Goal: Transaction & Acquisition: Book appointment/travel/reservation

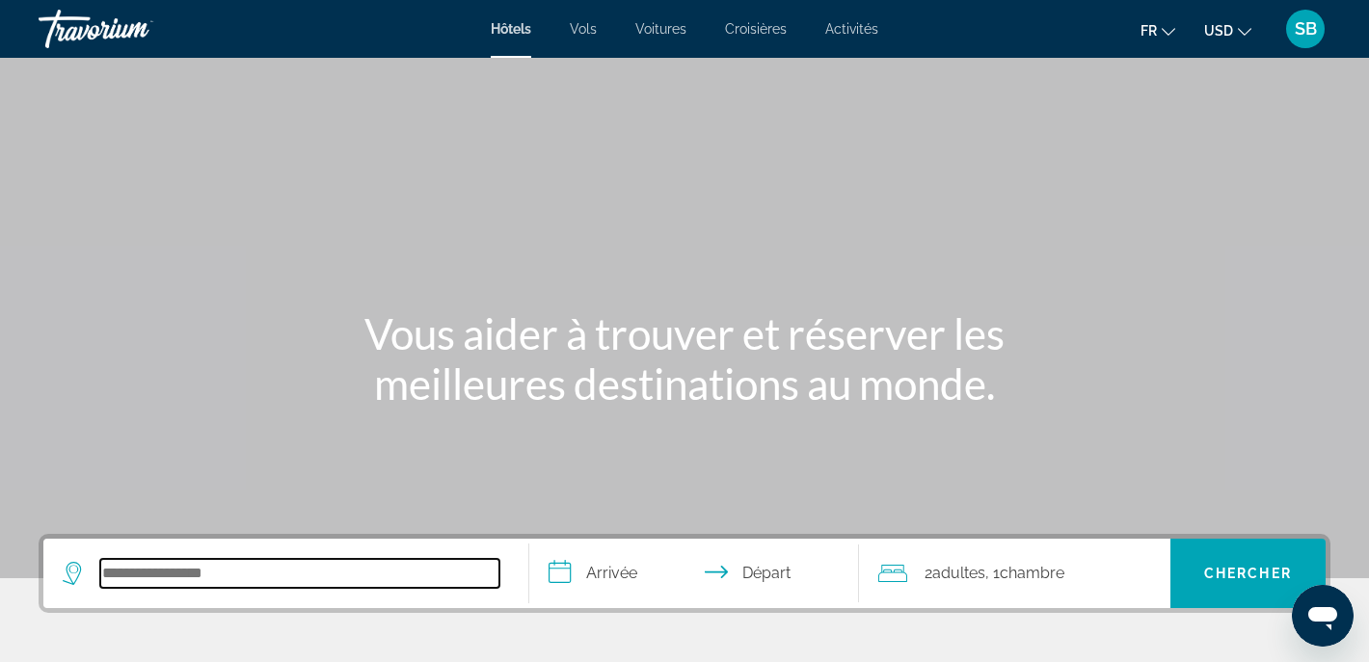
click at [178, 569] on input "Search hotel destination" at bounding box center [299, 573] width 399 height 29
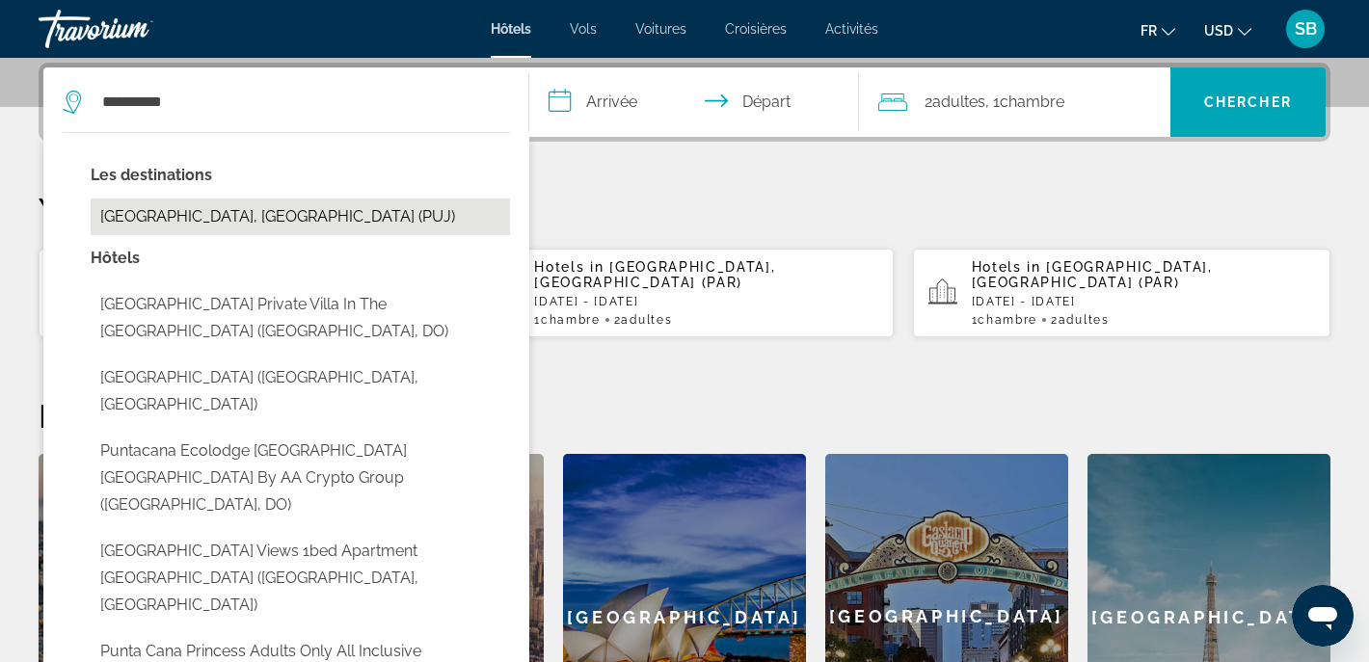
drag, startPoint x: 178, startPoint y: 569, endPoint x: 274, endPoint y: 215, distance: 366.4
click at [274, 215] on button "[GEOGRAPHIC_DATA], [GEOGRAPHIC_DATA] (PUJ)" at bounding box center [300, 217] width 419 height 37
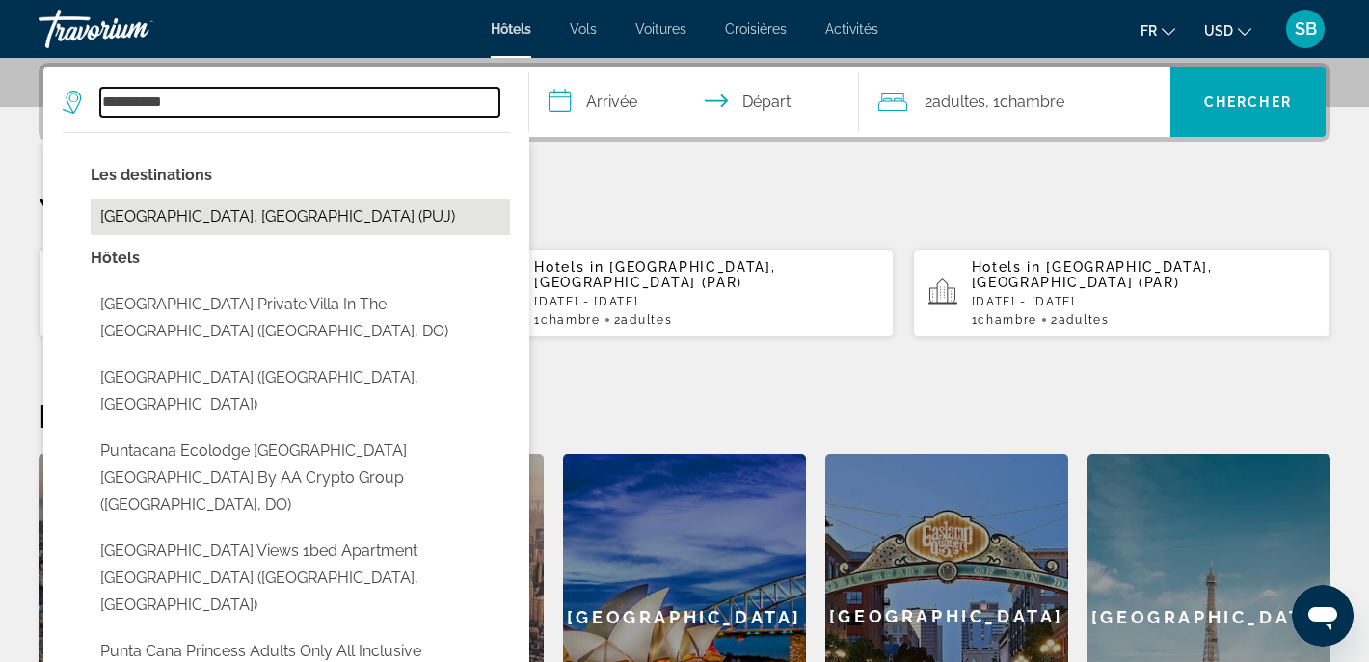
type input "**********"
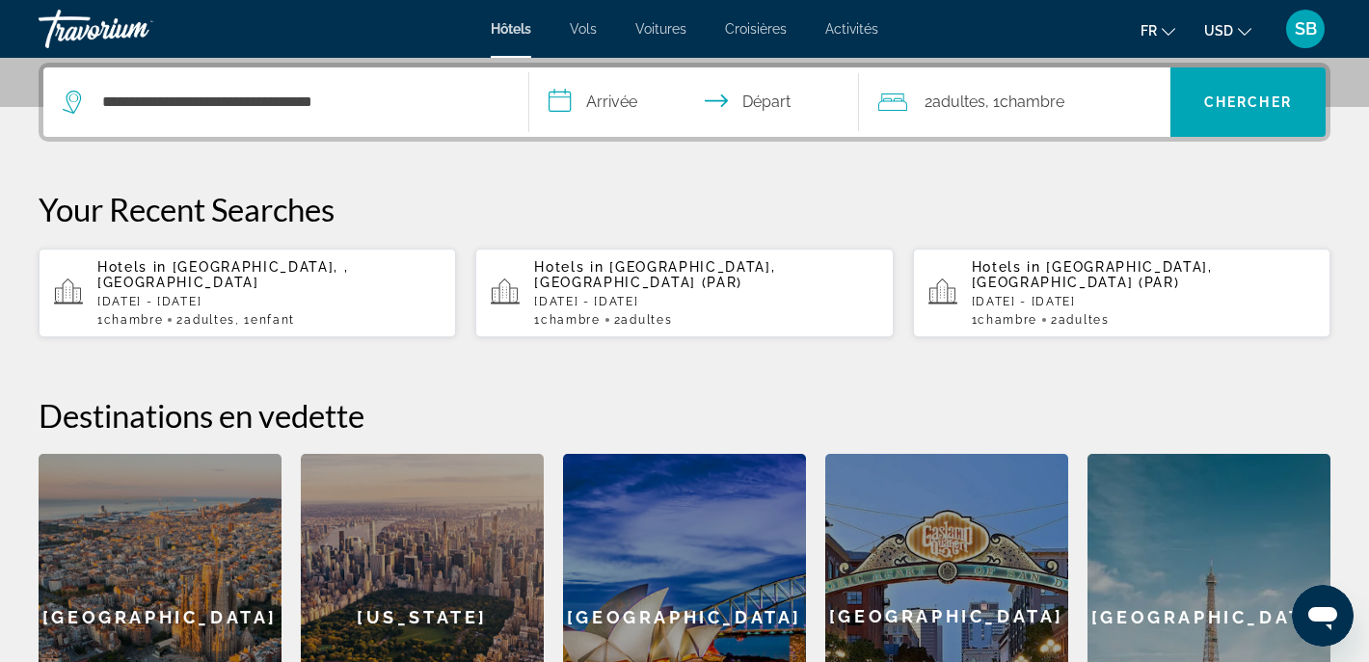
click at [589, 107] on input "**********" at bounding box center [698, 104] width 338 height 75
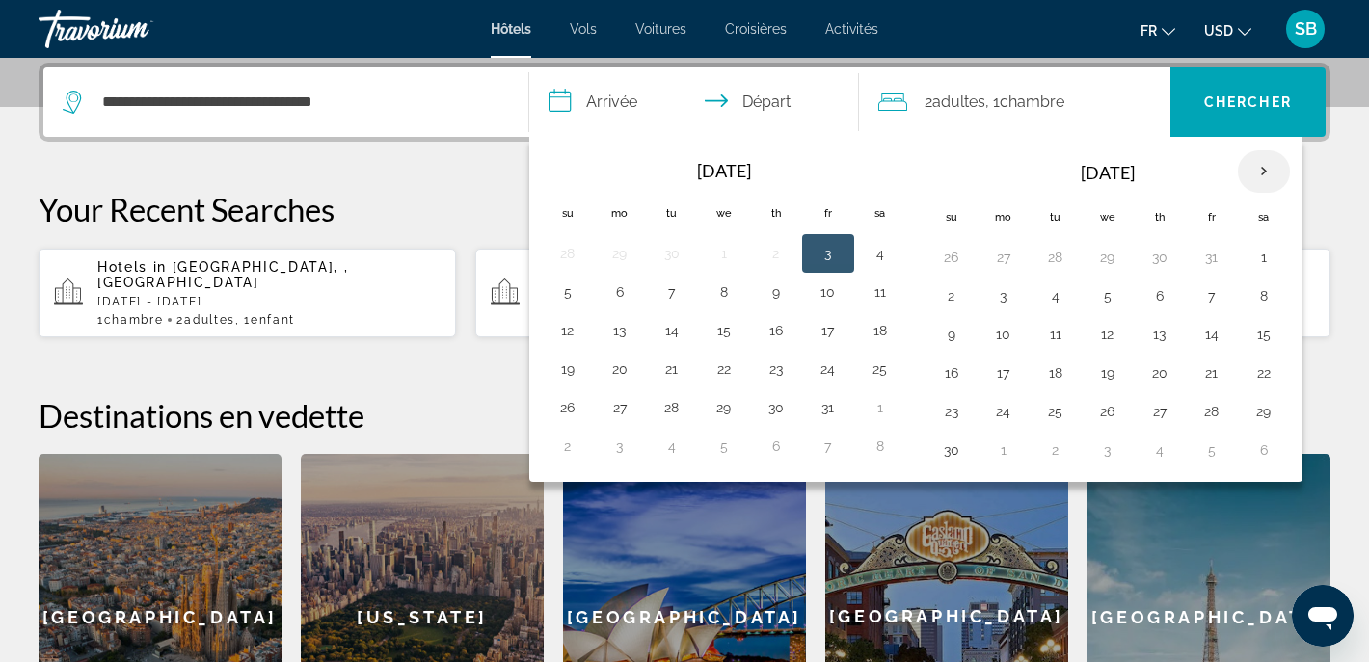
click at [1268, 171] on th "Next month" at bounding box center [1264, 171] width 52 height 42
click at [1219, 297] on button "12" at bounding box center [1211, 295] width 31 height 27
click at [1213, 295] on button "12" at bounding box center [1211, 295] width 31 height 27
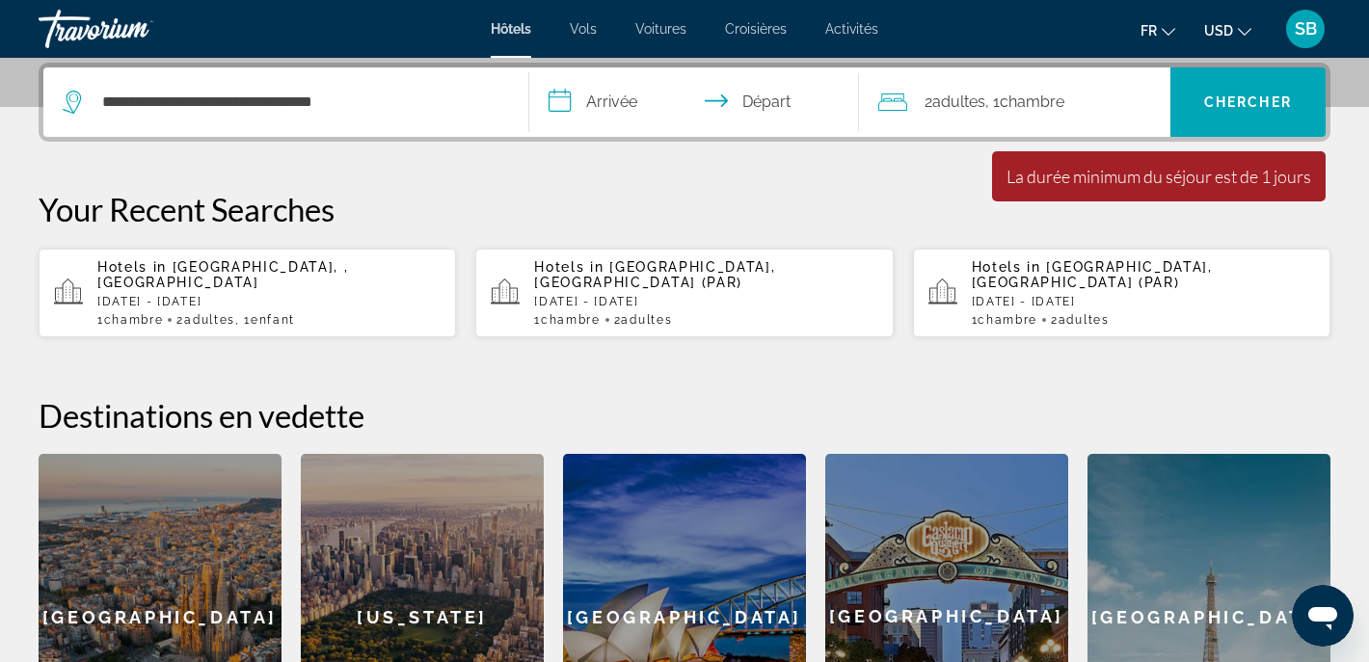
click at [617, 108] on input "**********" at bounding box center [698, 104] width 338 height 75
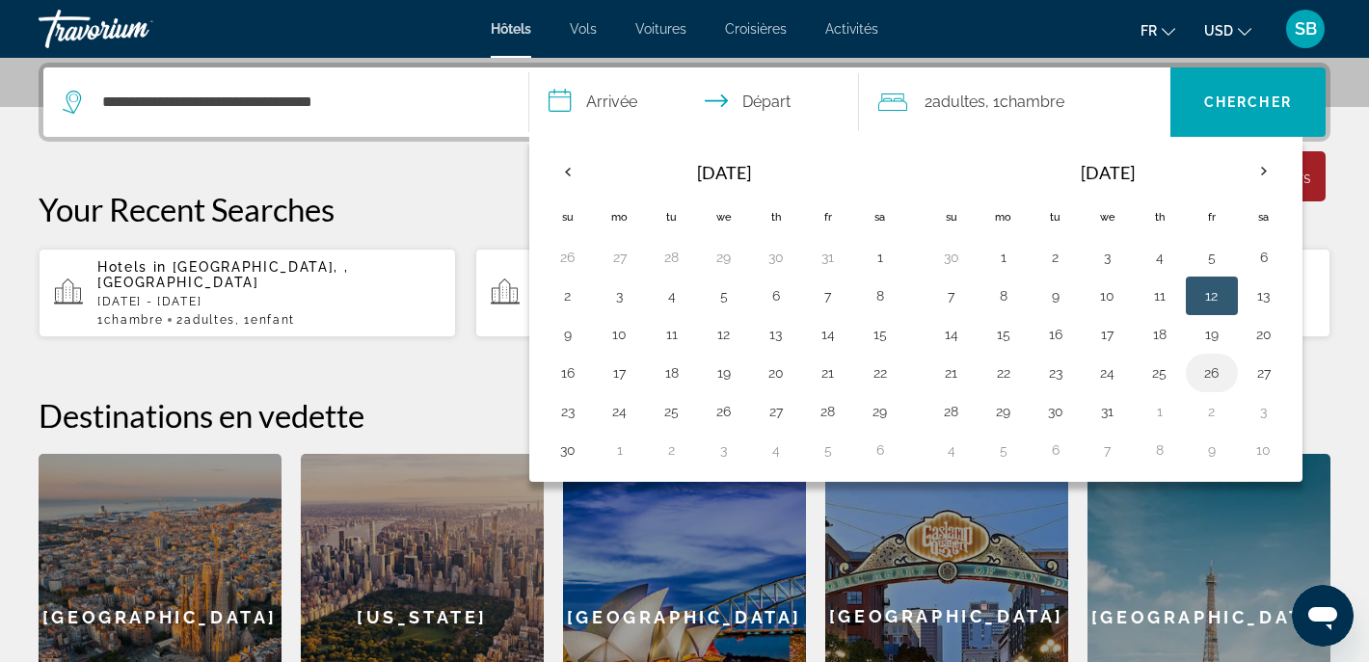
click at [1209, 364] on button "26" at bounding box center [1211, 373] width 31 height 27
click at [1212, 295] on button "12" at bounding box center [1211, 295] width 31 height 27
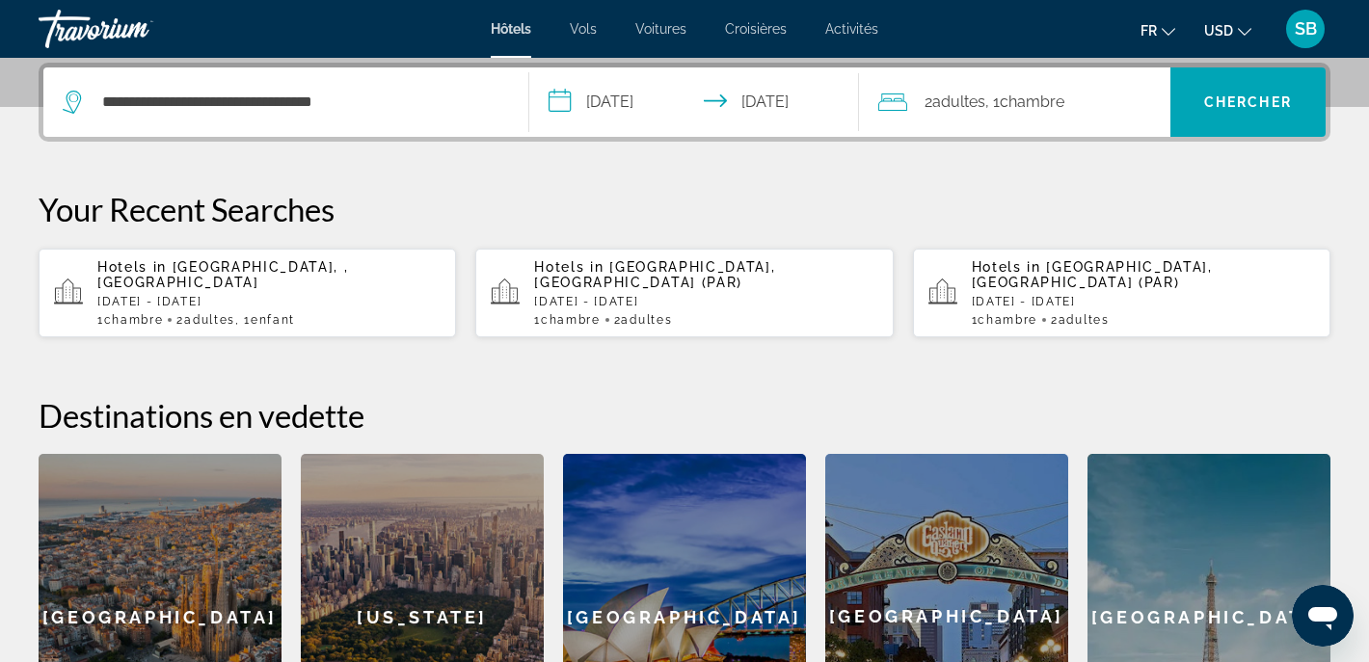
click at [639, 93] on input "**********" at bounding box center [698, 104] width 338 height 75
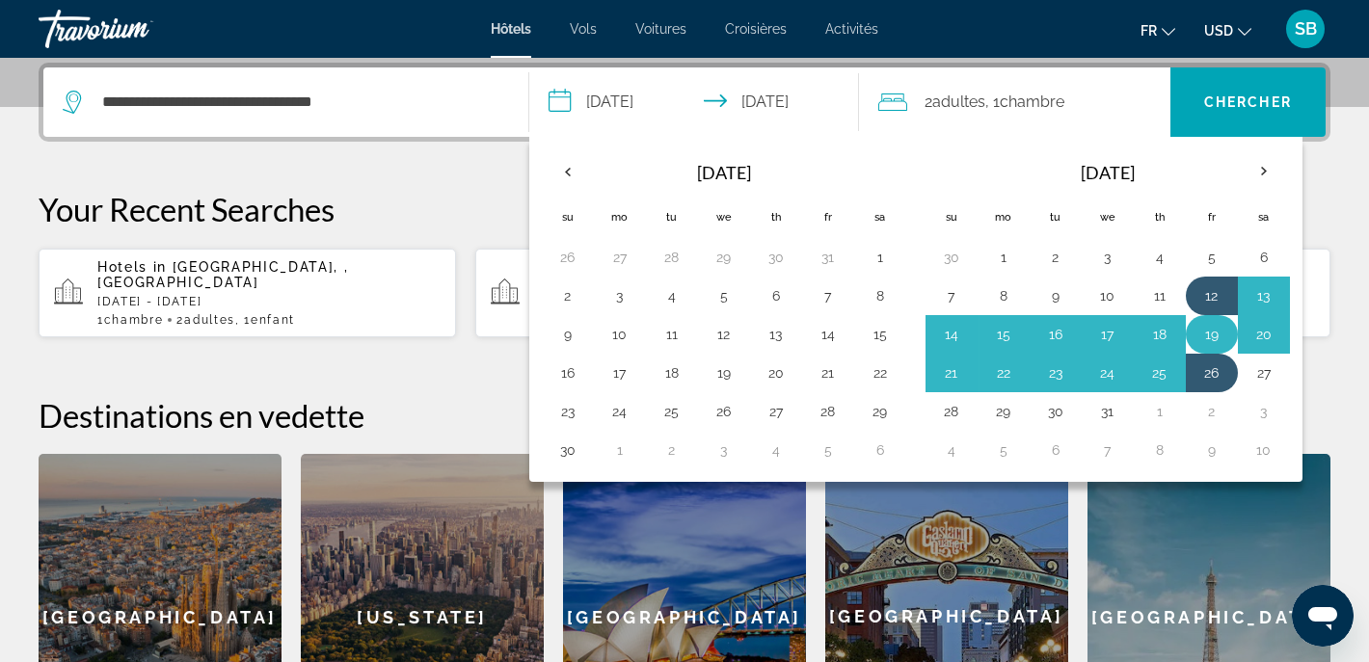
click at [1211, 335] on button "19" at bounding box center [1211, 334] width 31 height 27
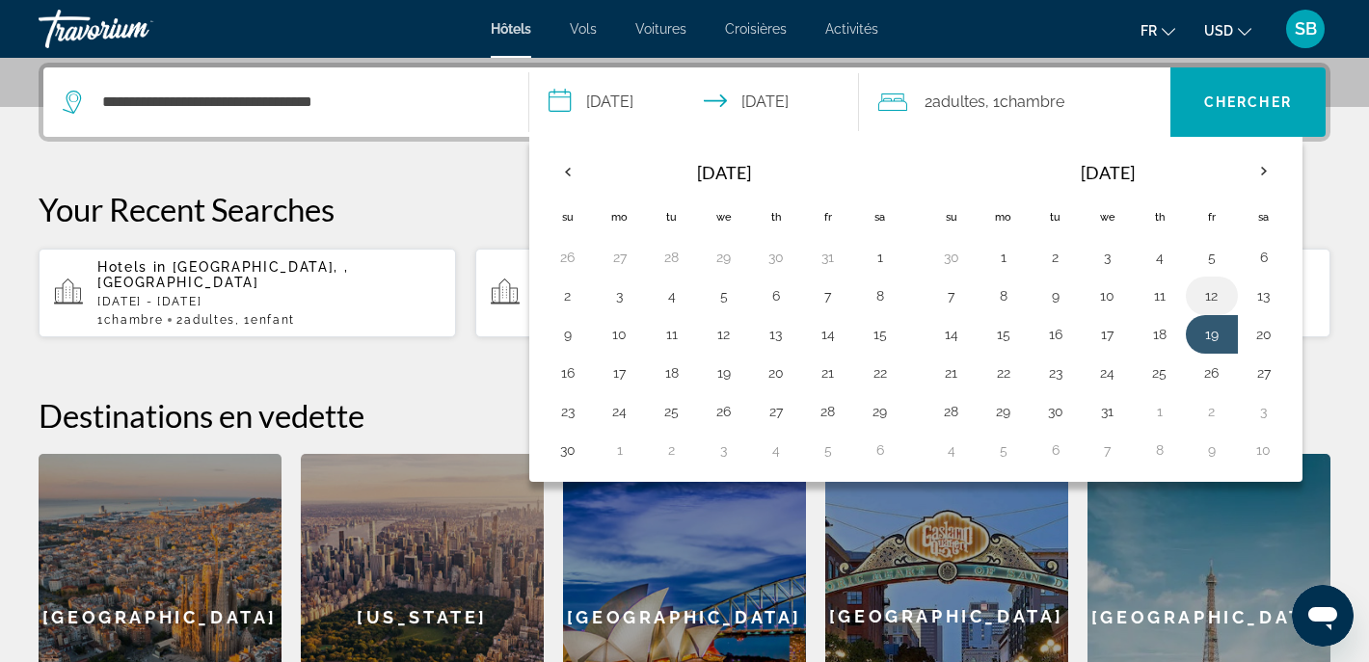
click at [1210, 293] on button "12" at bounding box center [1211, 295] width 31 height 27
type input "**********"
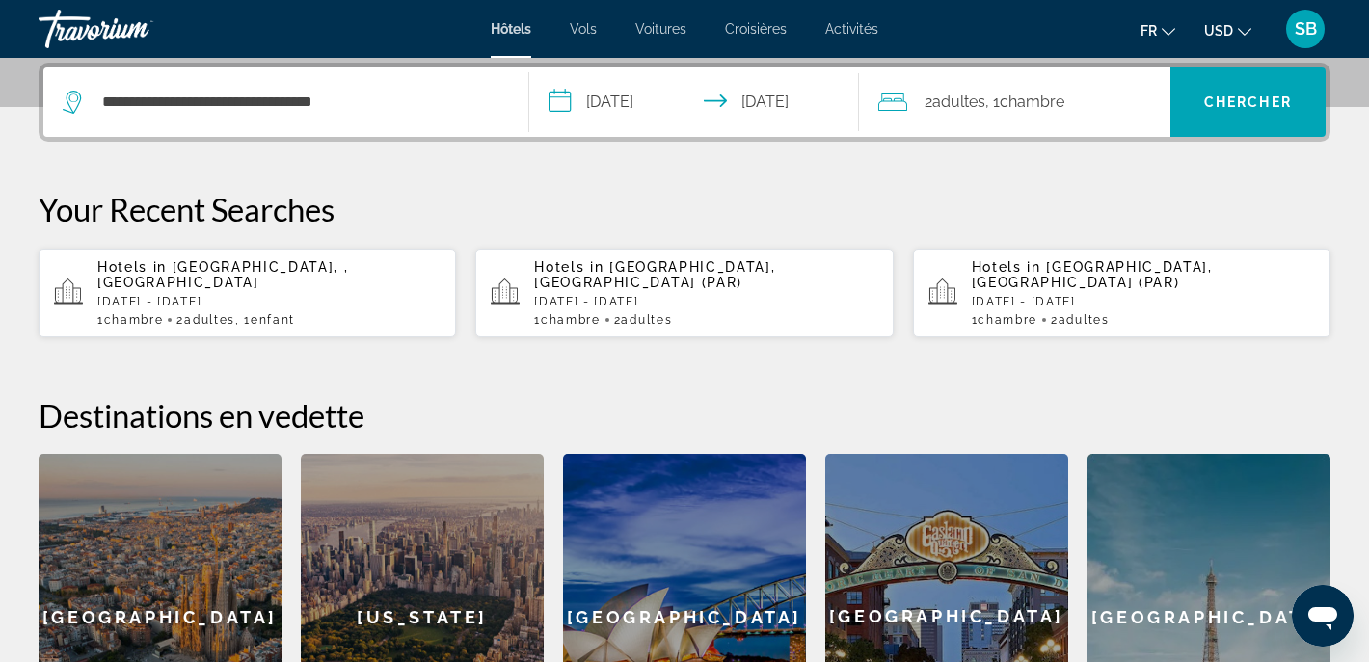
click at [1043, 97] on span "Chambre" at bounding box center [1032, 102] width 65 height 18
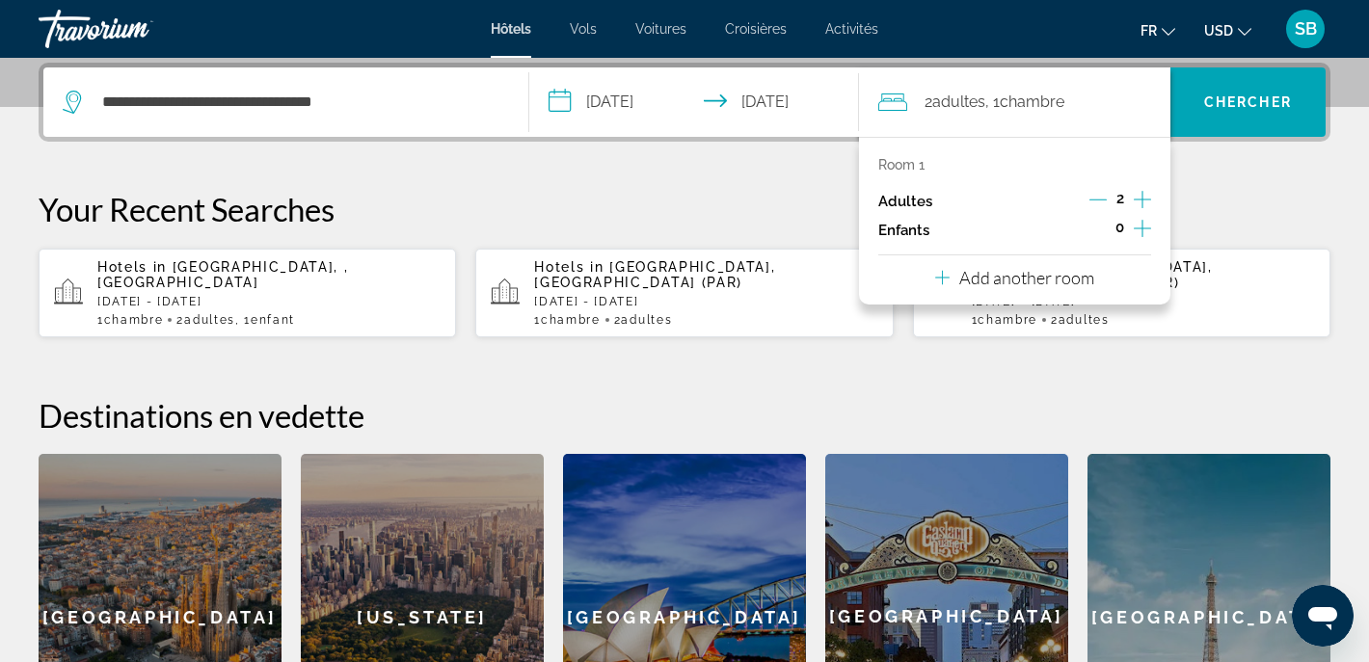
click at [1142, 233] on icon "Increment children" at bounding box center [1142, 228] width 17 height 17
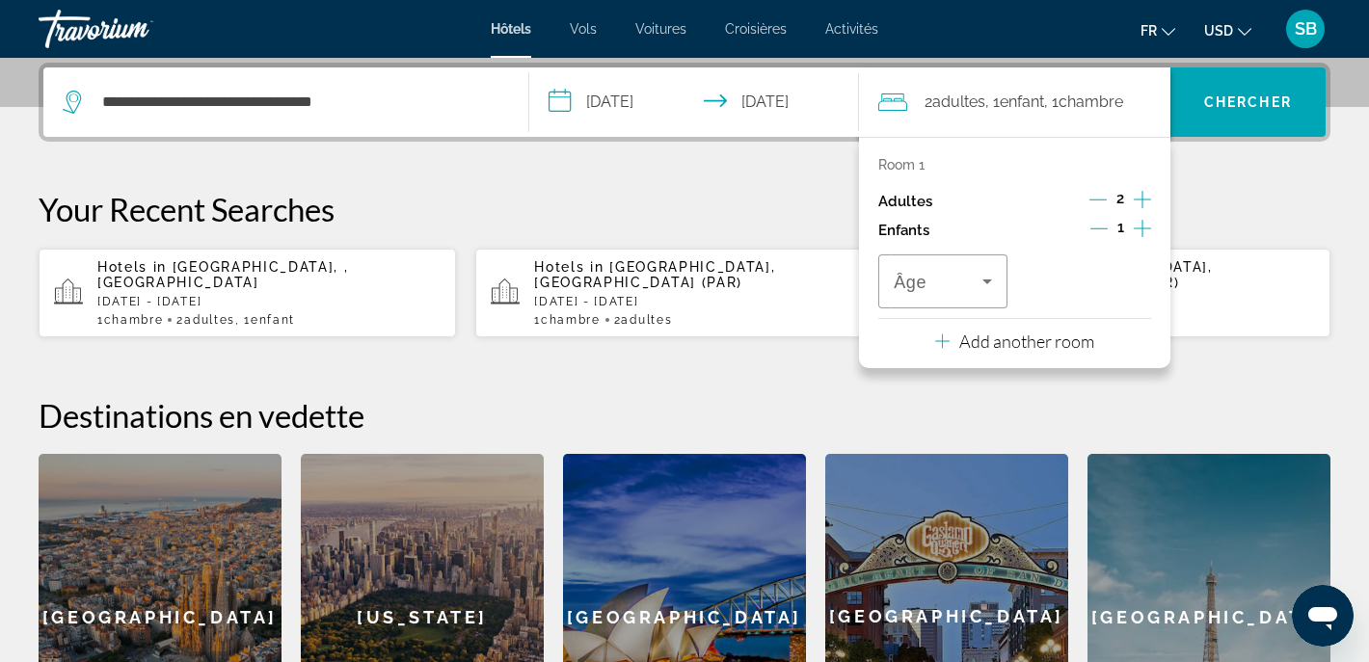
click at [1142, 233] on icon "Increment children" at bounding box center [1142, 228] width 17 height 17
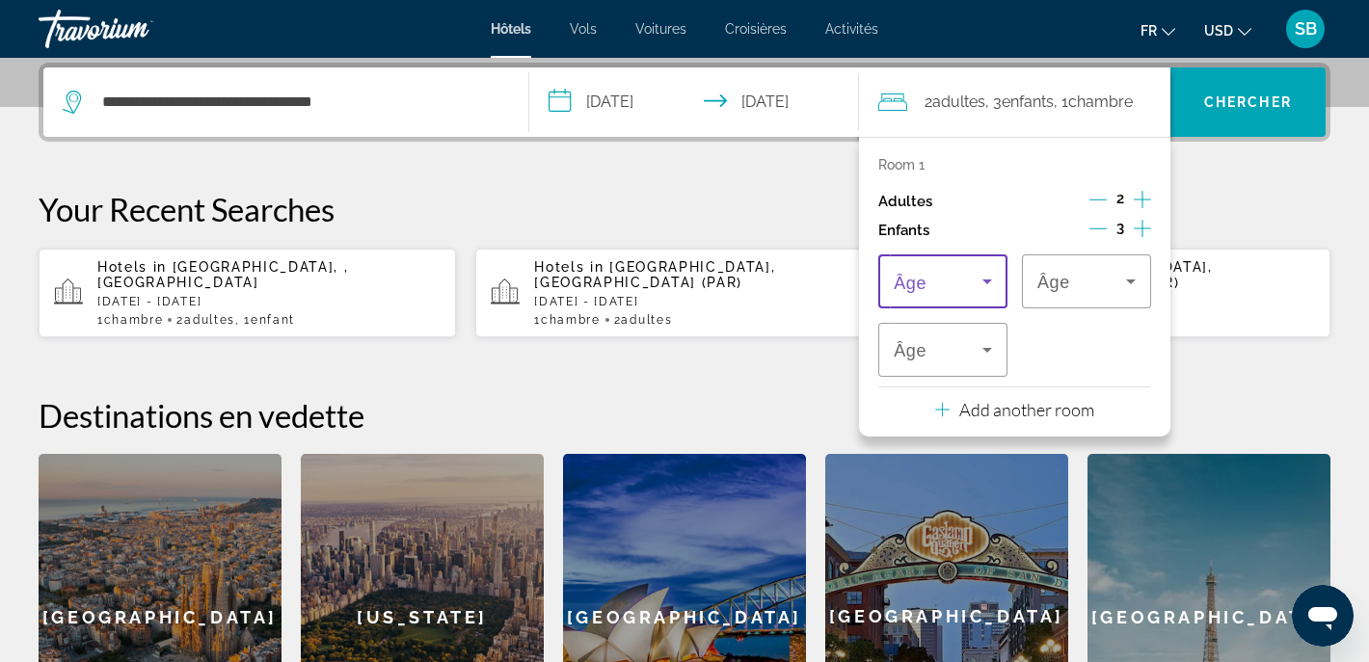
click at [979, 287] on icon "Travelers: 2 adults, 3 children" at bounding box center [987, 281] width 23 height 23
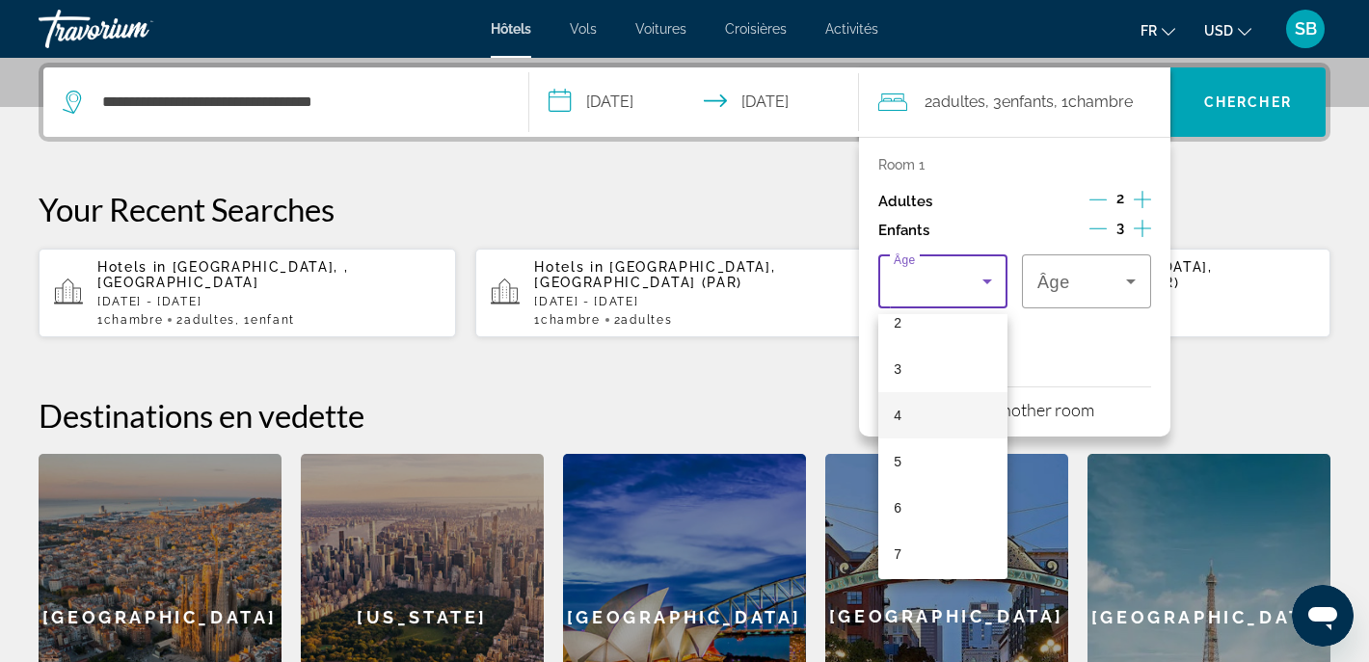
scroll to position [116, 0]
click at [906, 502] on mat-option "6" at bounding box center [942, 507] width 129 height 46
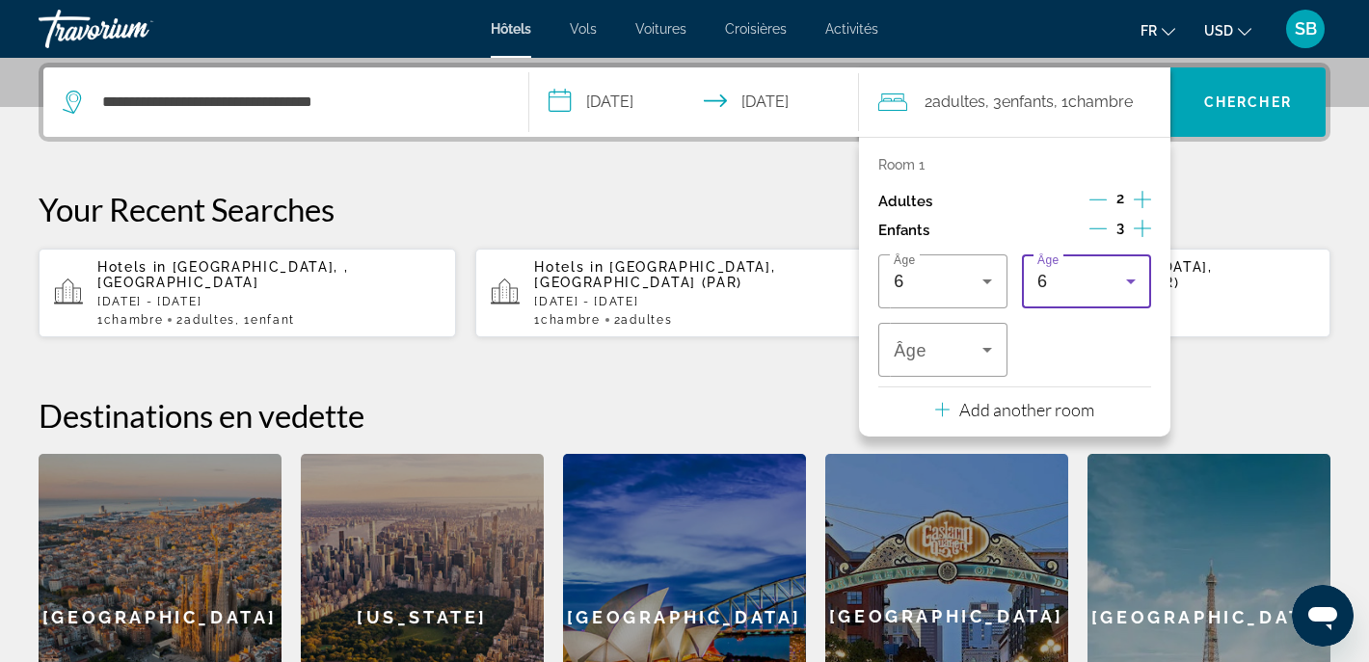
click at [1130, 284] on icon "Travelers: 2 adults, 3 children" at bounding box center [1131, 282] width 10 height 5
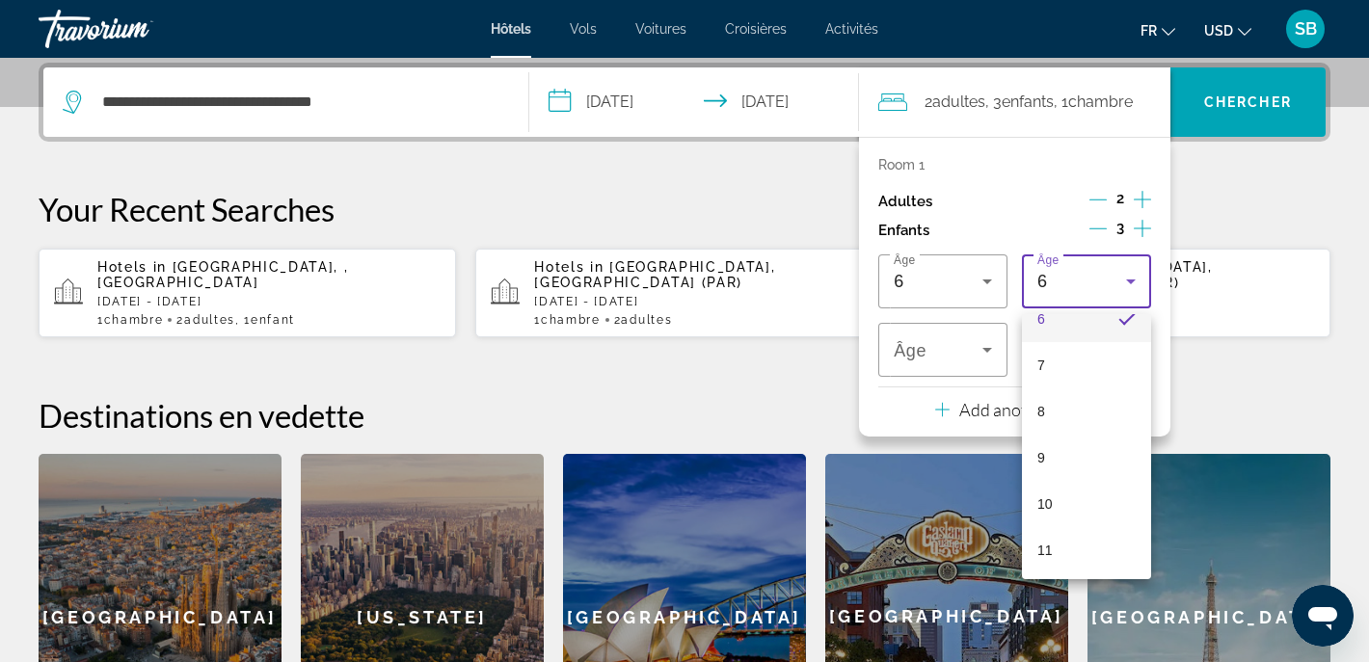
scroll to position [303, 0]
click at [1043, 422] on span "8" at bounding box center [1041, 412] width 8 height 23
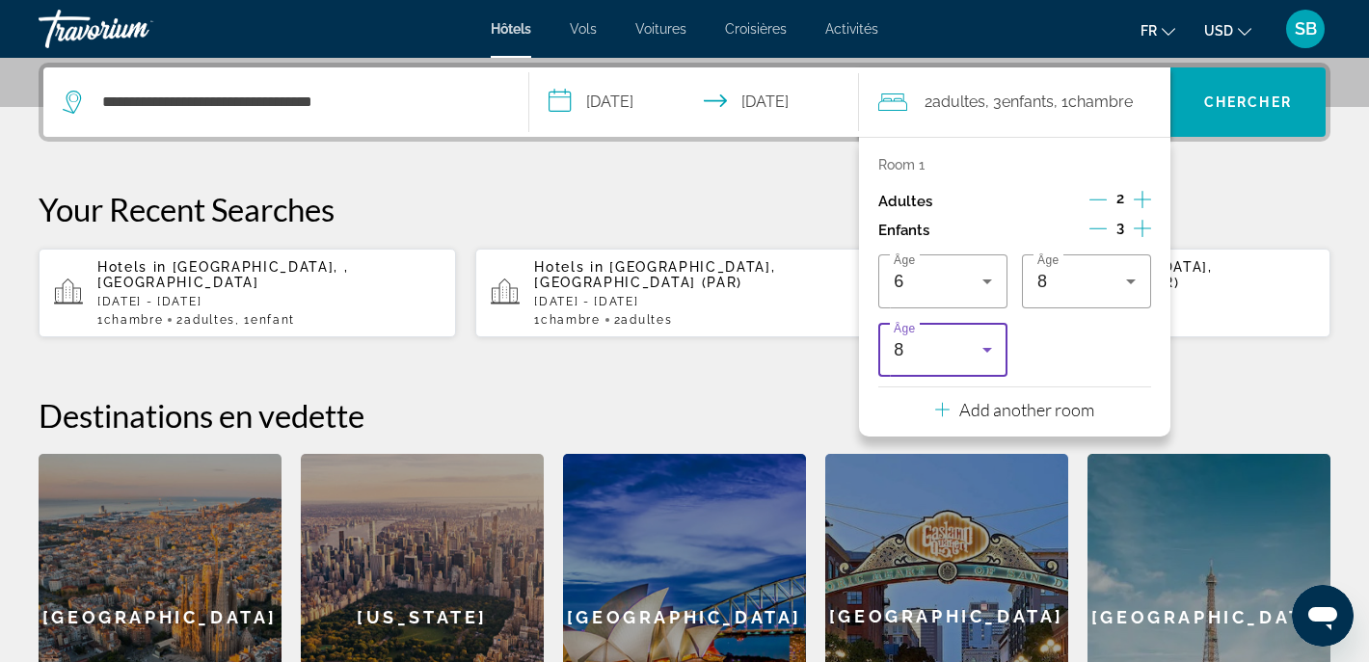
click at [994, 353] on icon "Travelers: 2 adults, 3 children" at bounding box center [987, 349] width 23 height 23
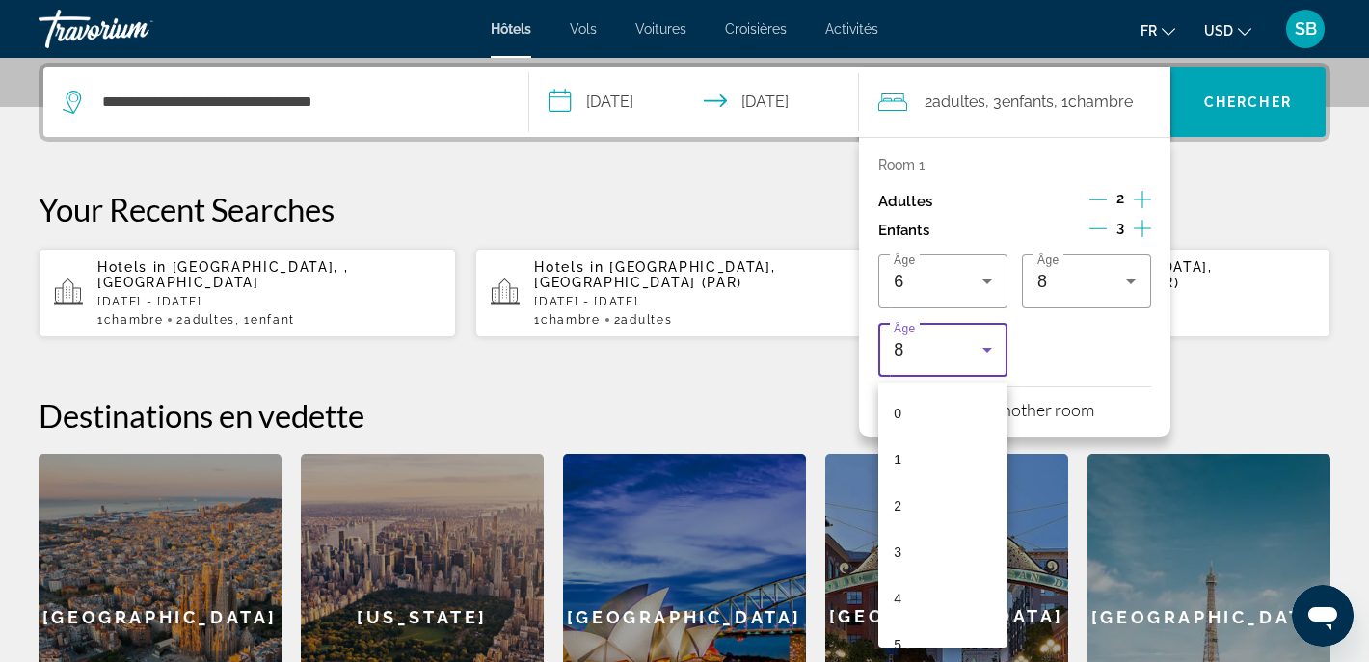
scroll to position [159, 0]
click at [923, 439] on mat-option "4" at bounding box center [942, 439] width 129 height 46
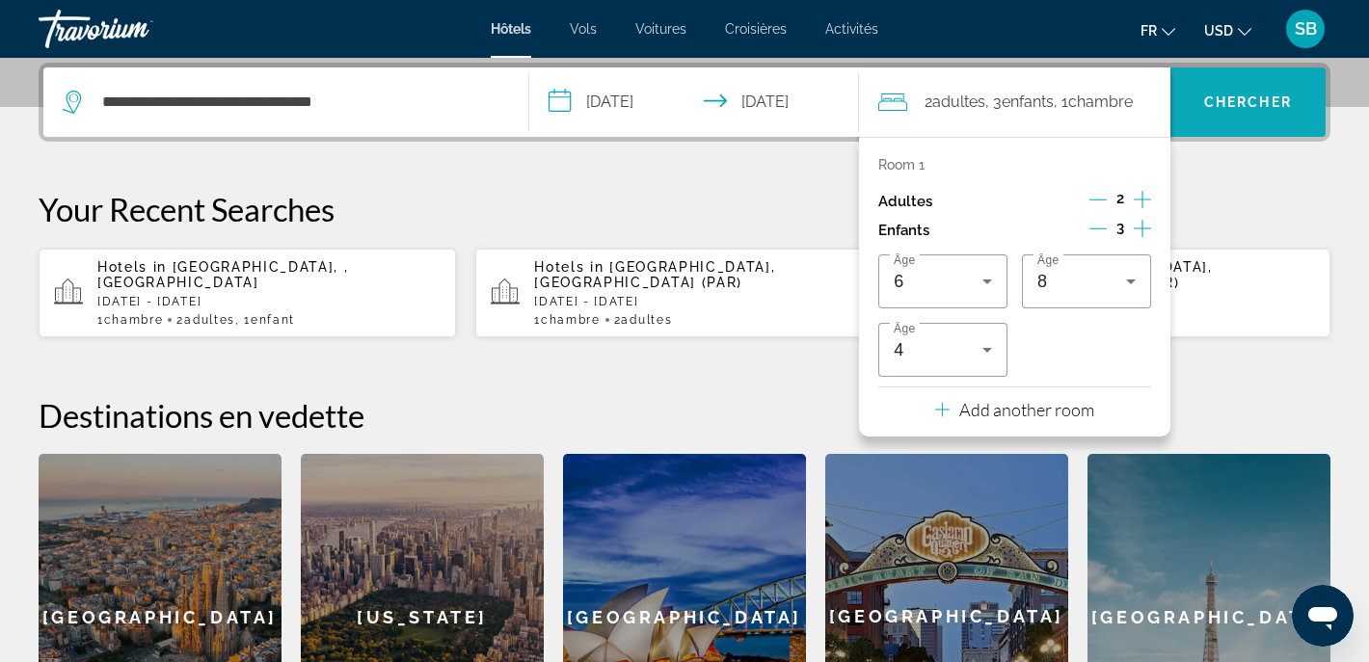
click at [1264, 95] on span "Chercher" at bounding box center [1248, 101] width 88 height 15
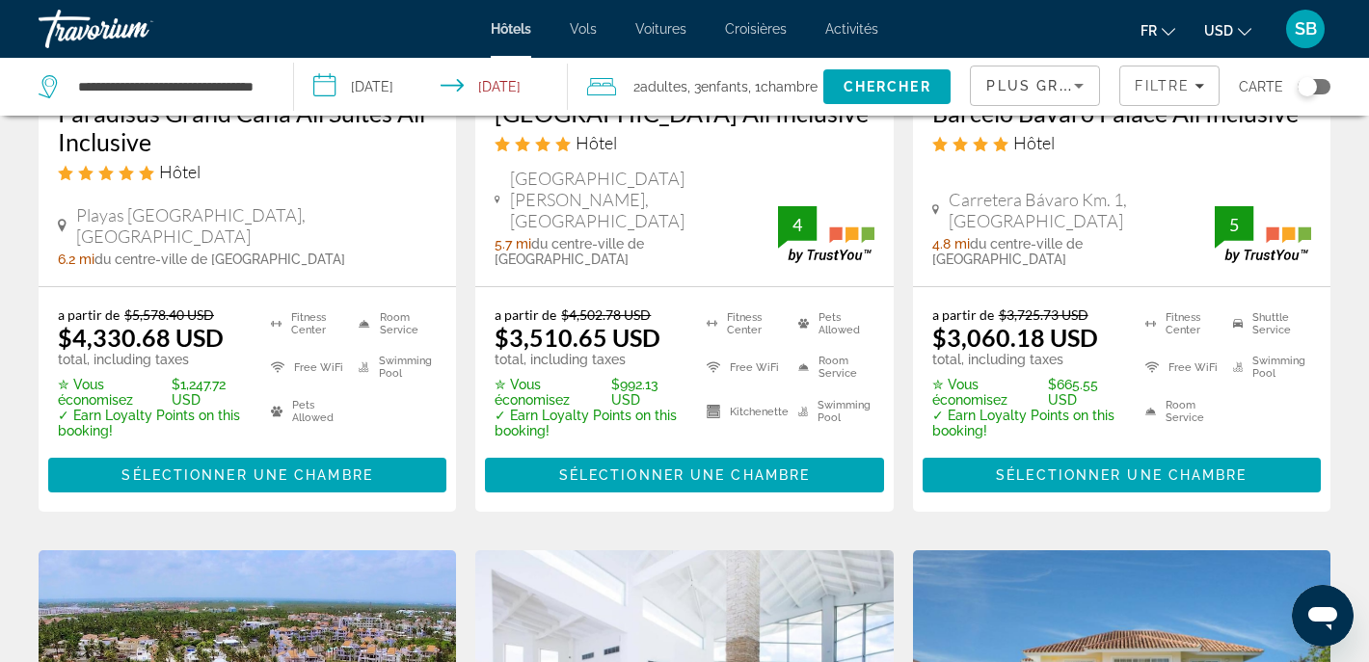
scroll to position [1895, 0]
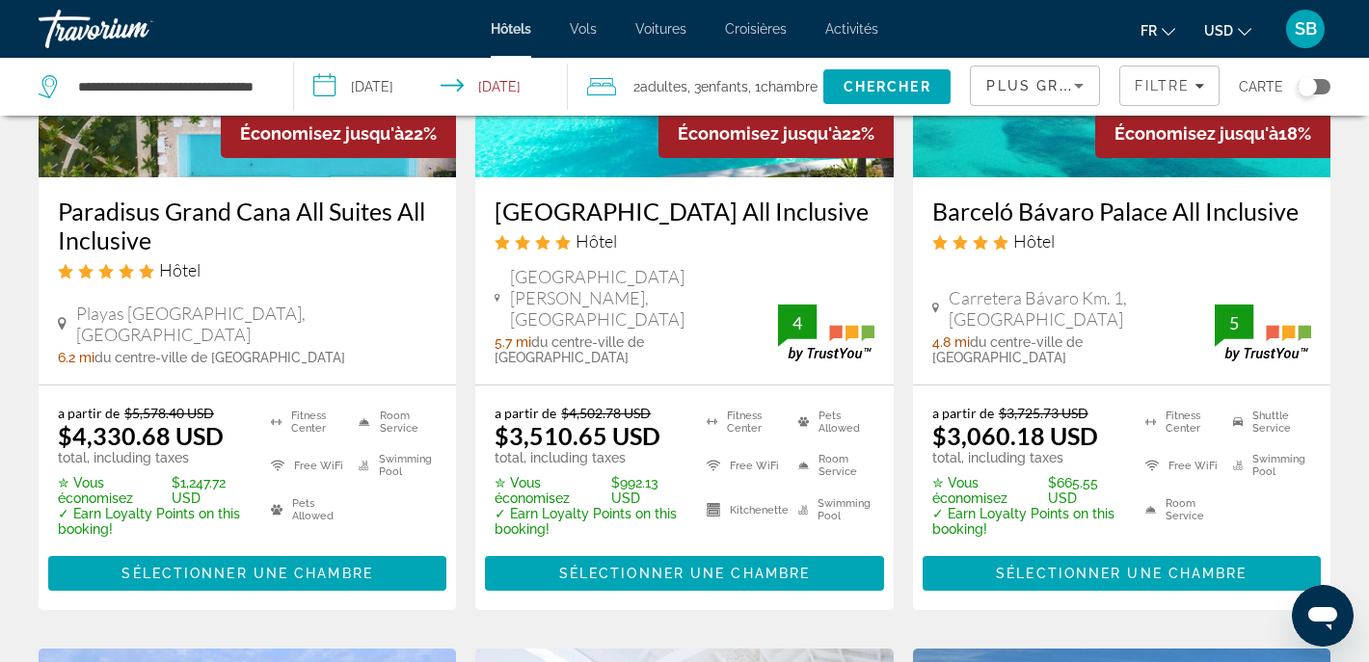
click at [1244, 28] on icon "Change currency" at bounding box center [1244, 31] width 13 height 13
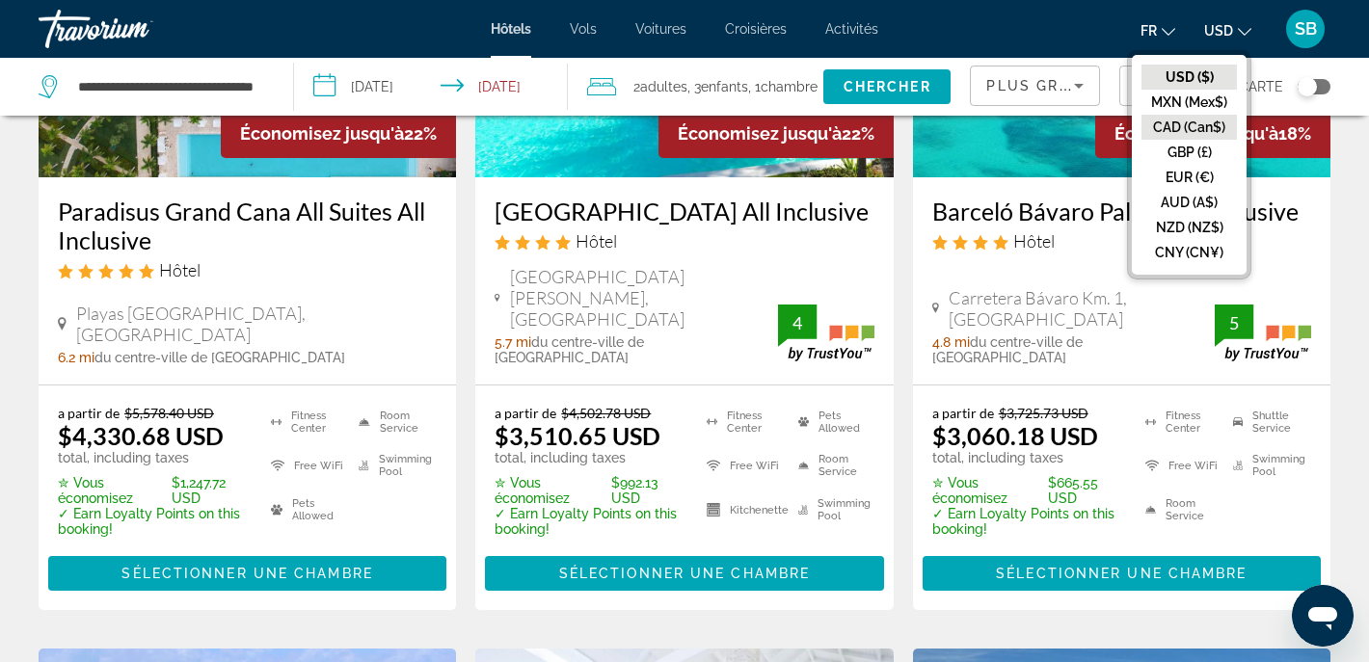
click at [1189, 120] on button "CAD (Can$)" at bounding box center [1188, 127] width 95 height 25
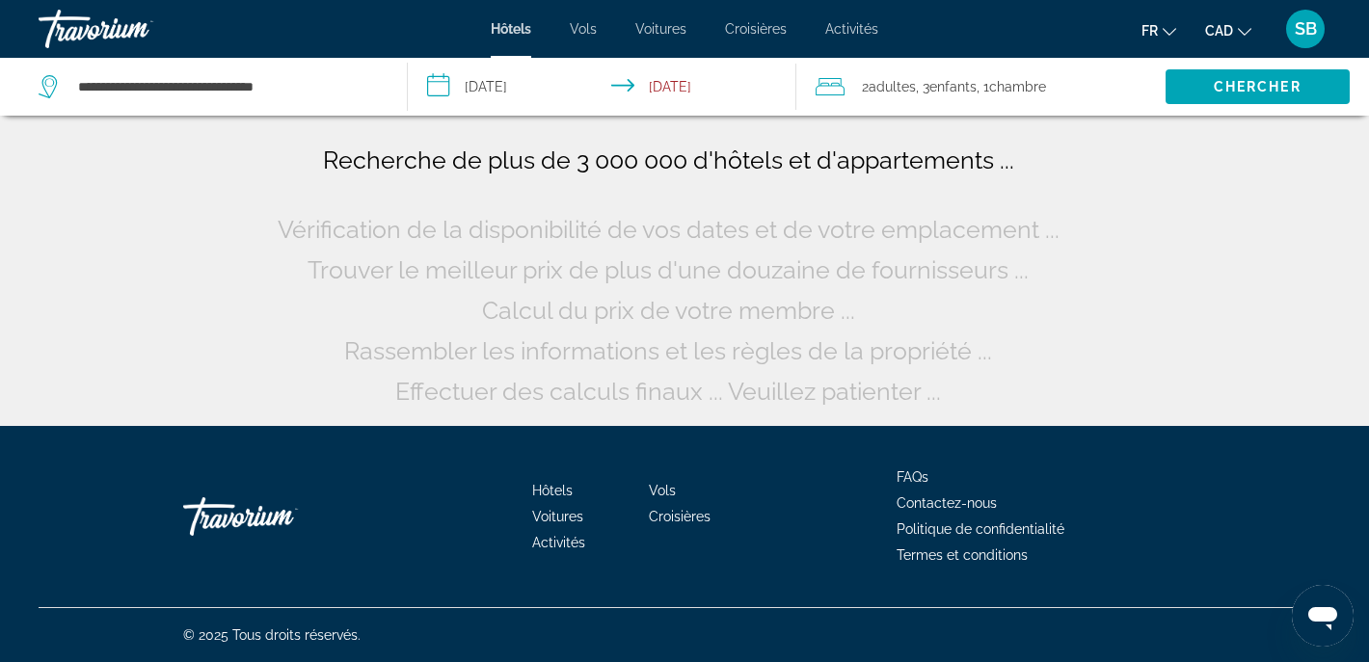
scroll to position [0, 0]
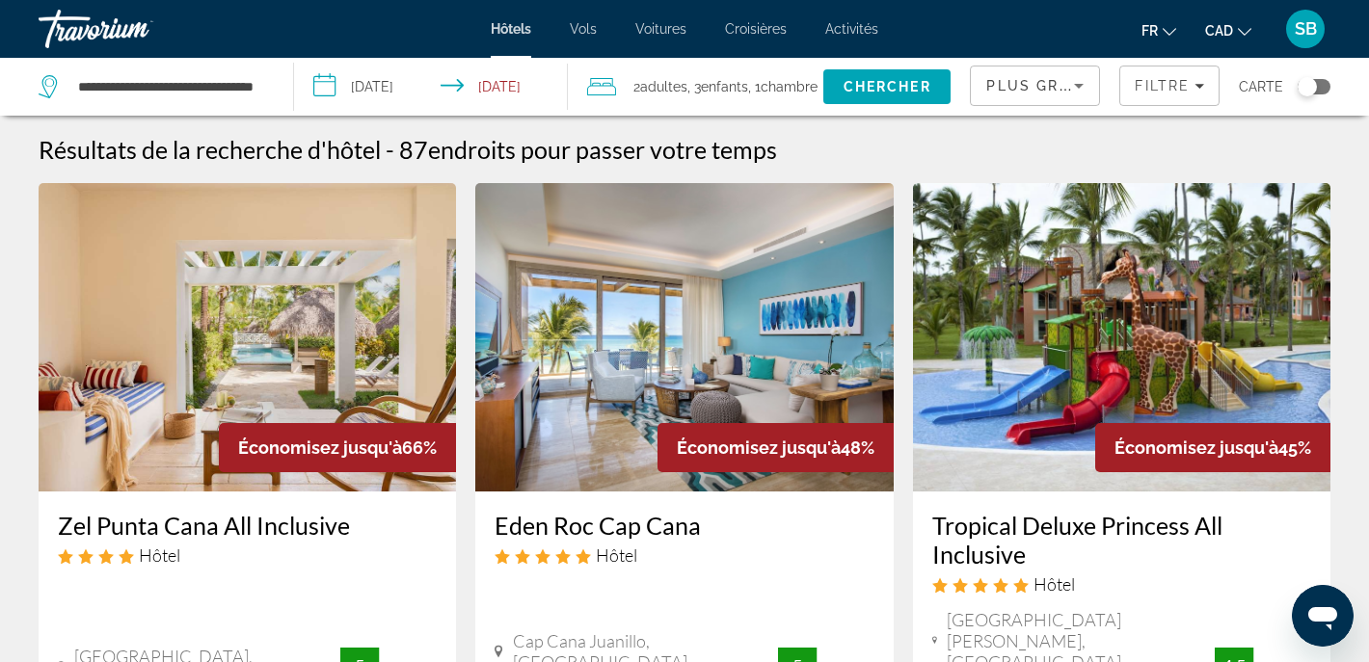
click at [1081, 82] on icon "Sort by" at bounding box center [1078, 85] width 23 height 23
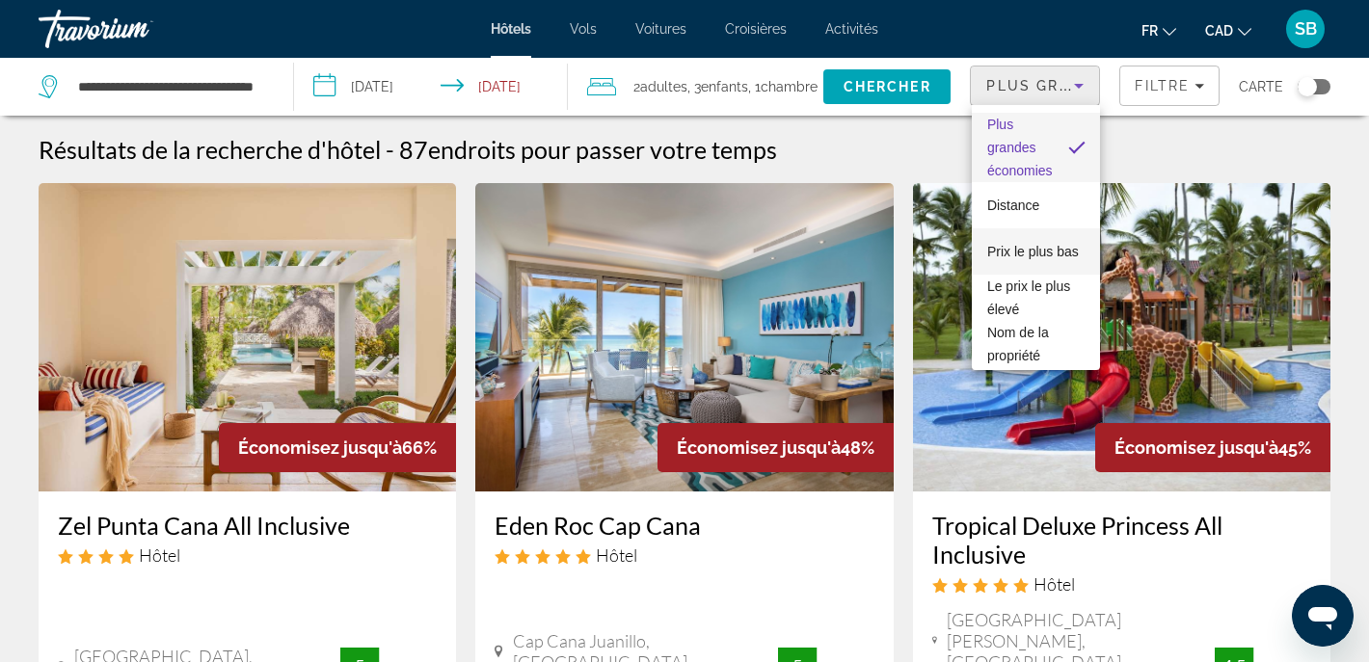
click at [1031, 258] on span "Prix le plus bas" at bounding box center [1033, 251] width 92 height 15
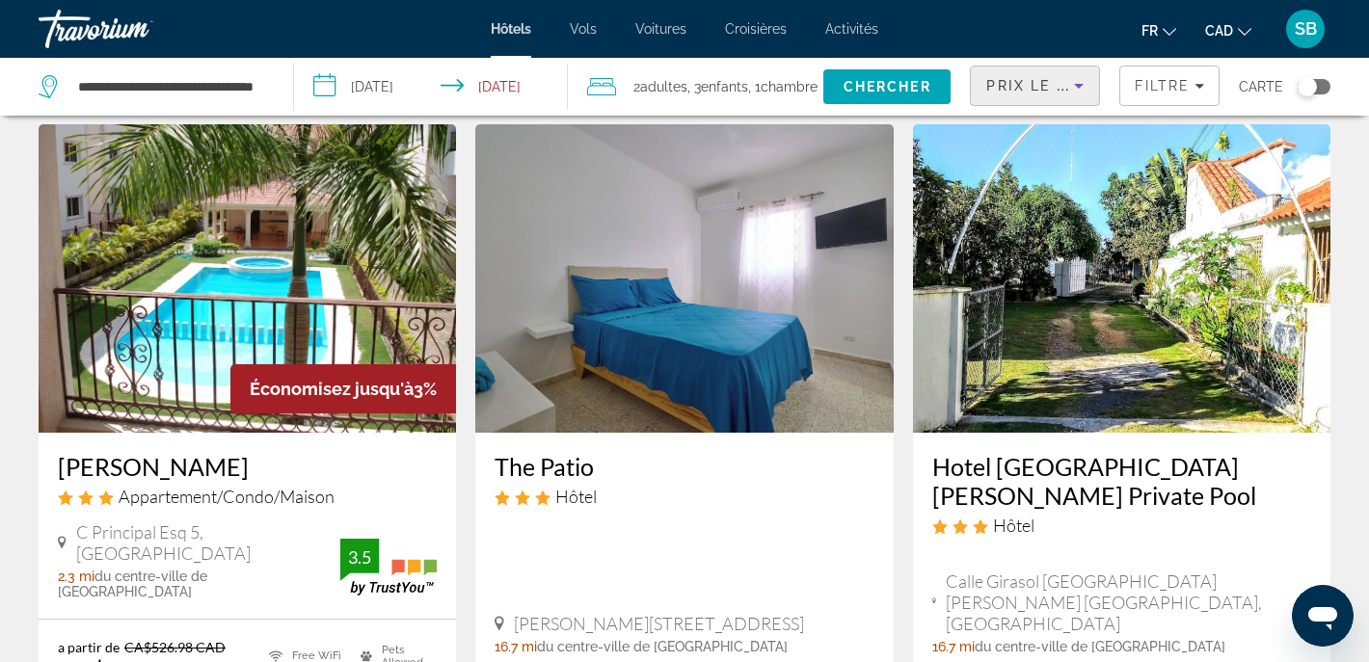
scroll to position [62, 0]
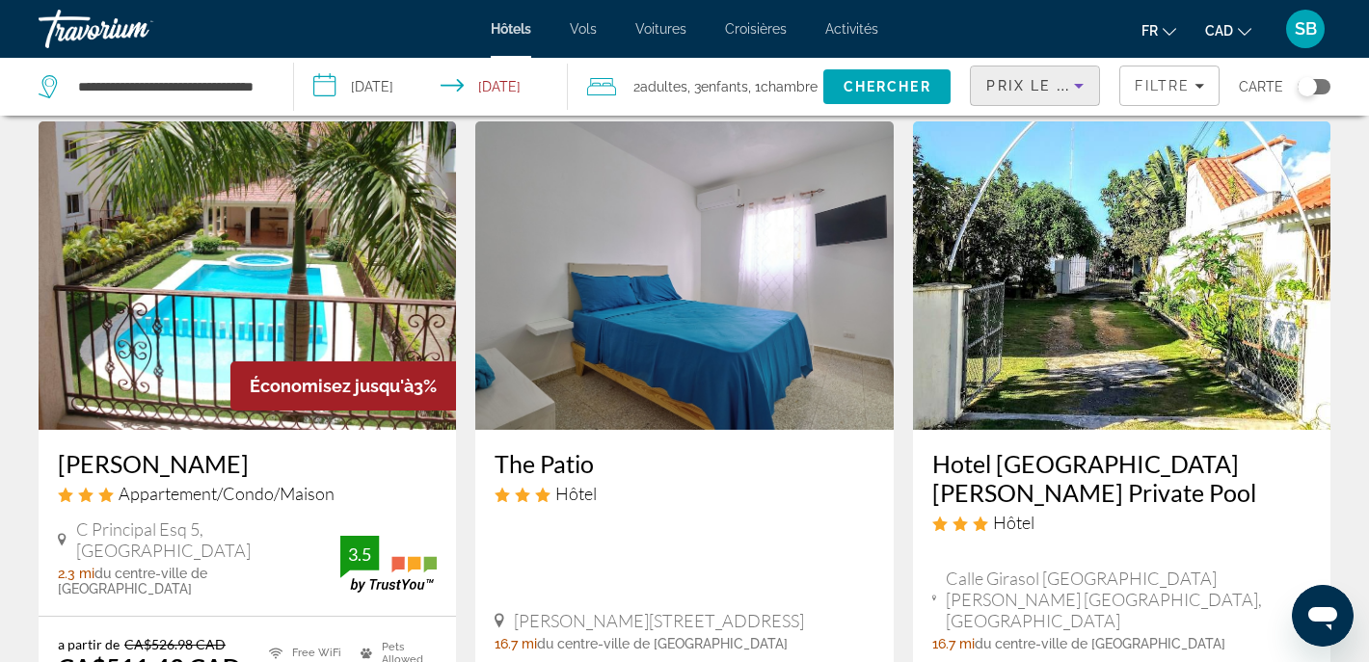
click at [1057, 454] on h3 "Hotel [GEOGRAPHIC_DATA][PERSON_NAME] Private Pool" at bounding box center [1121, 478] width 379 height 58
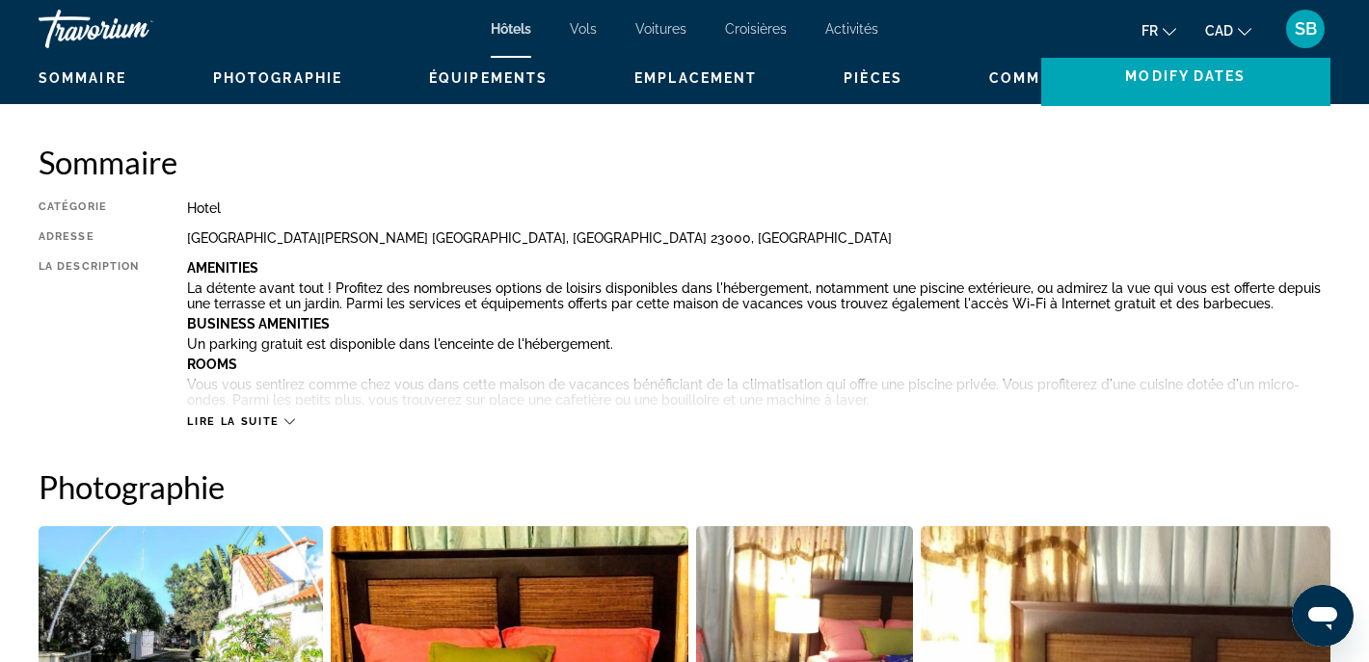
scroll to position [77, 0]
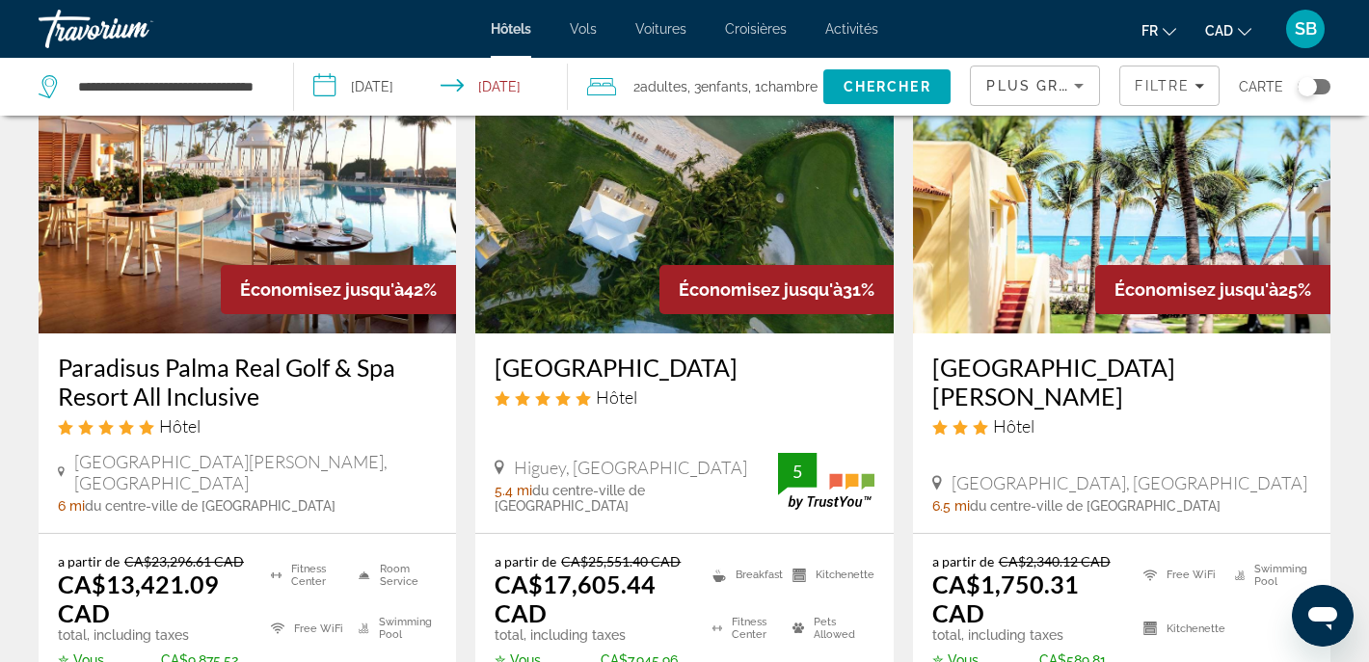
scroll to position [955, 0]
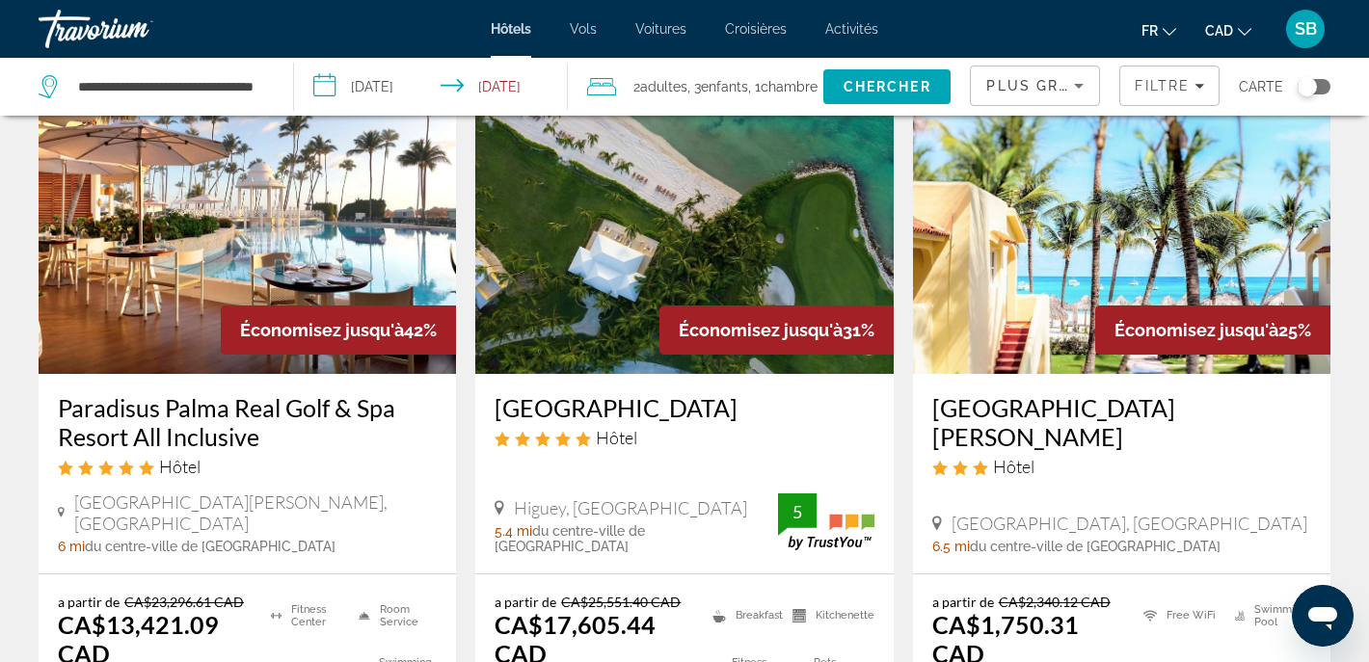
click at [980, 216] on img "Main content" at bounding box center [1121, 220] width 417 height 308
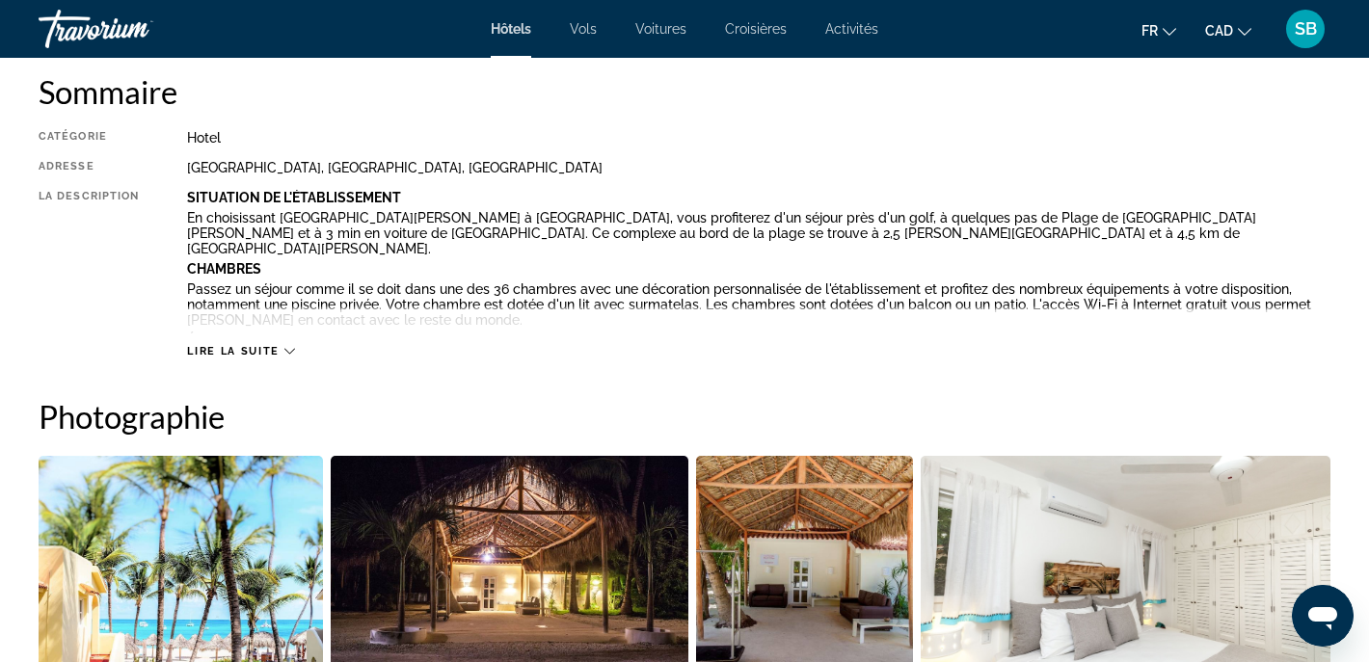
scroll to position [666, 0]
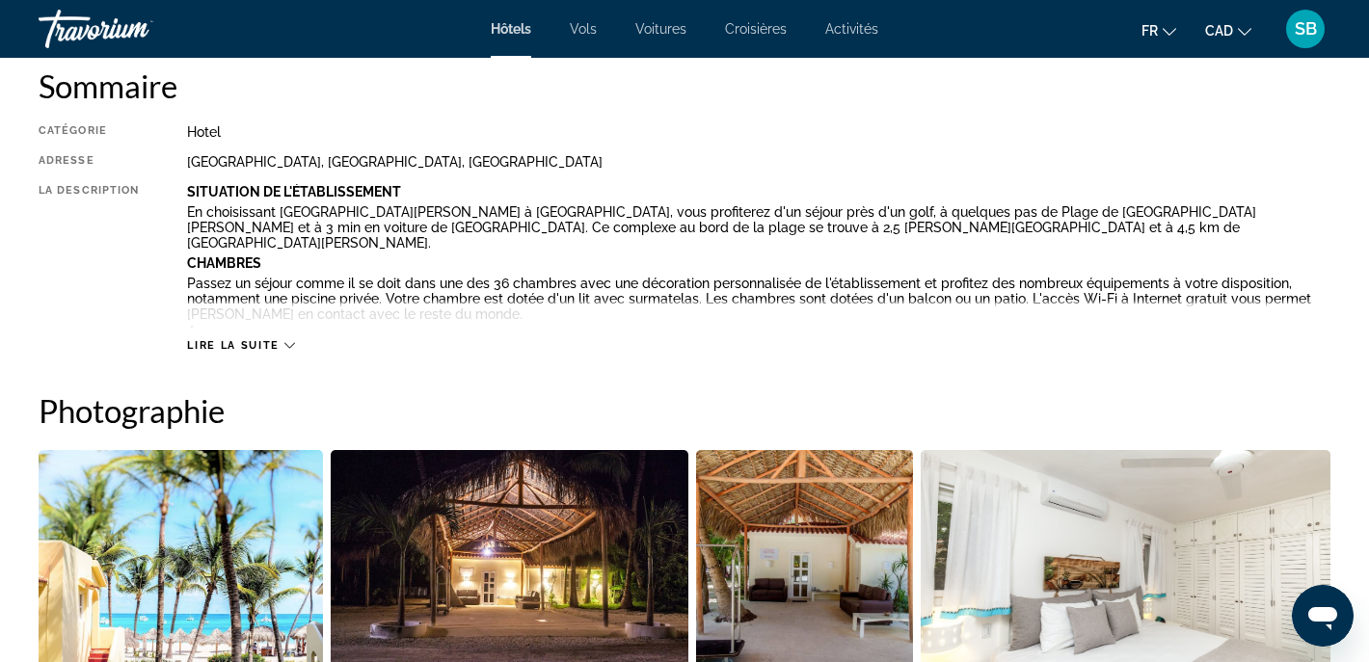
click at [236, 343] on span "Lire la suite" at bounding box center [233, 345] width 92 height 13
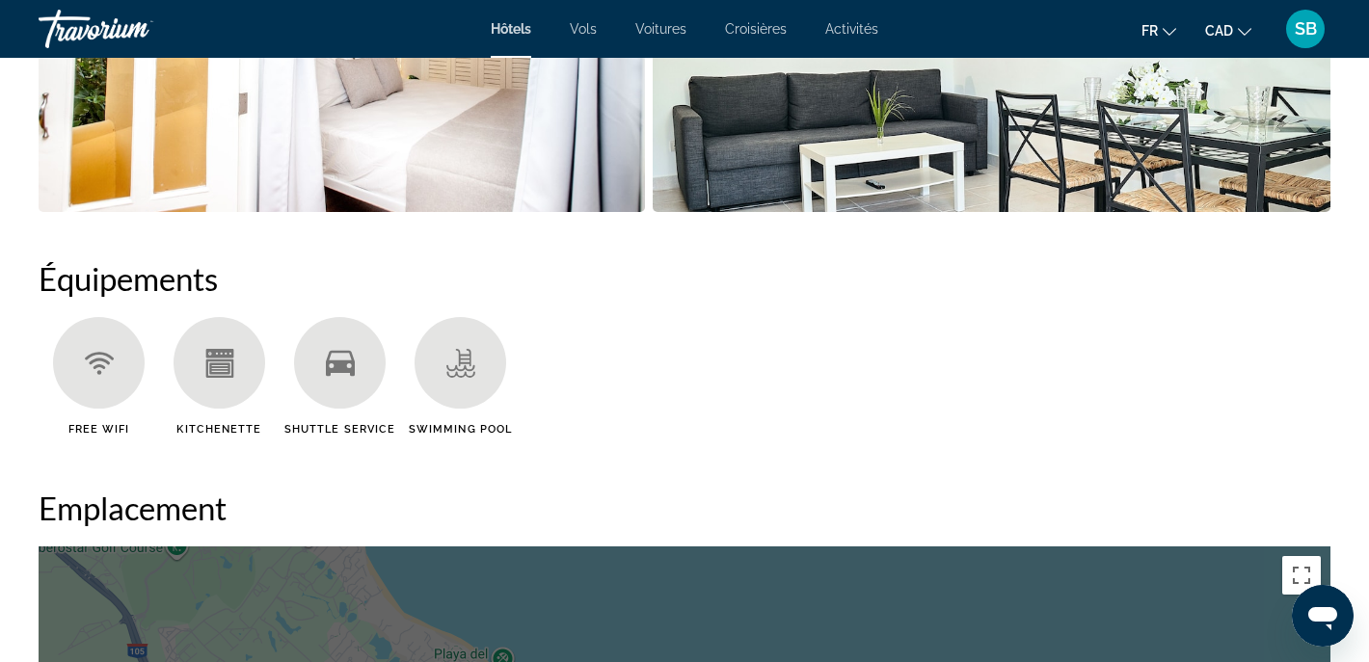
scroll to position [1320, 0]
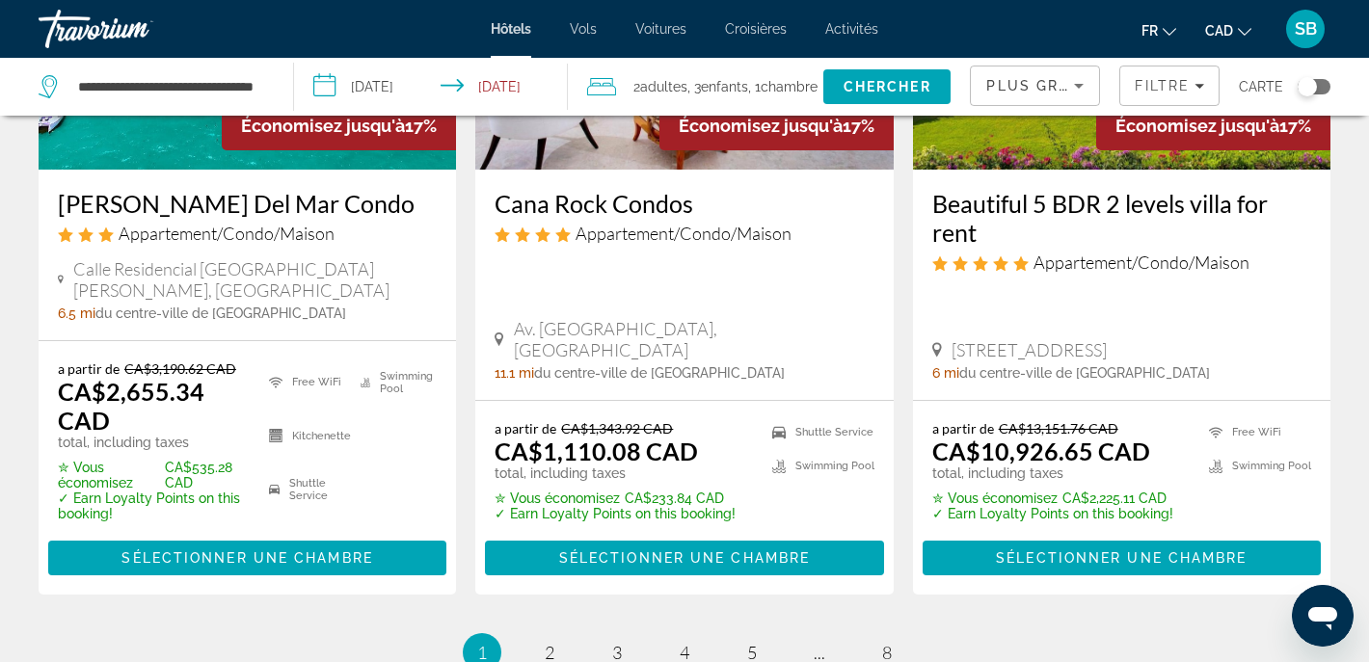
scroll to position [2863, 0]
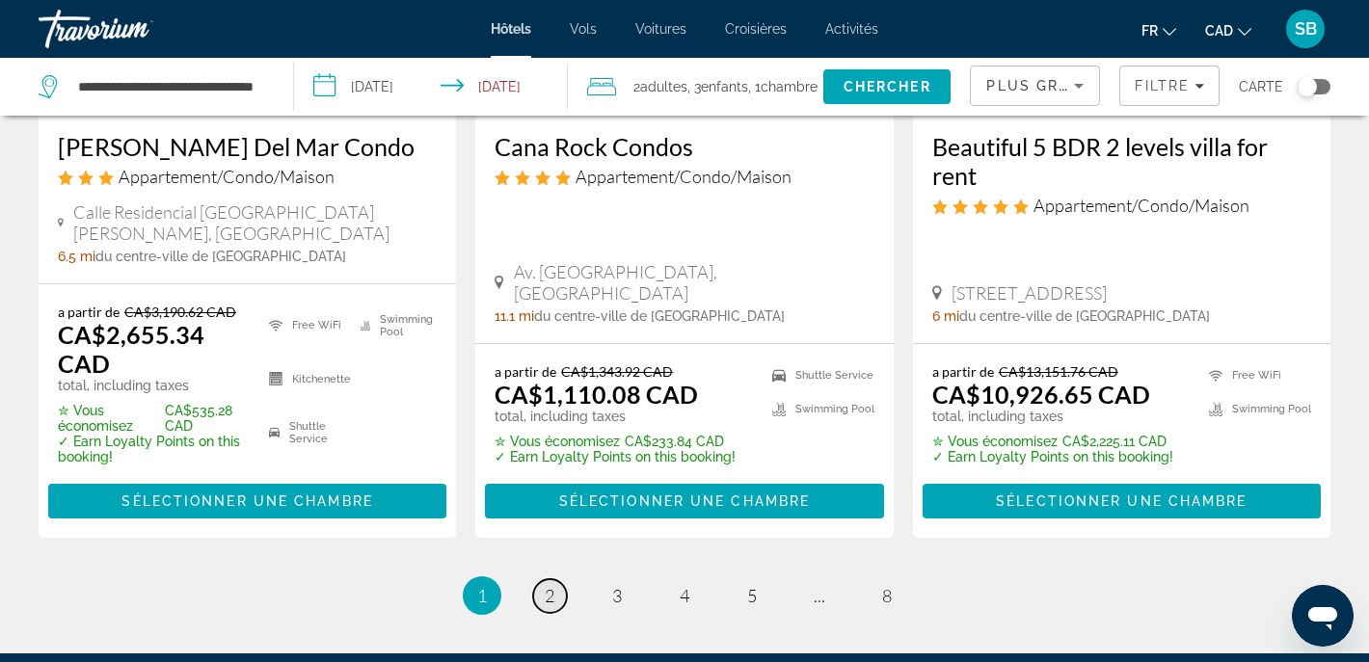
click at [550, 585] on span "2" at bounding box center [550, 595] width 10 height 21
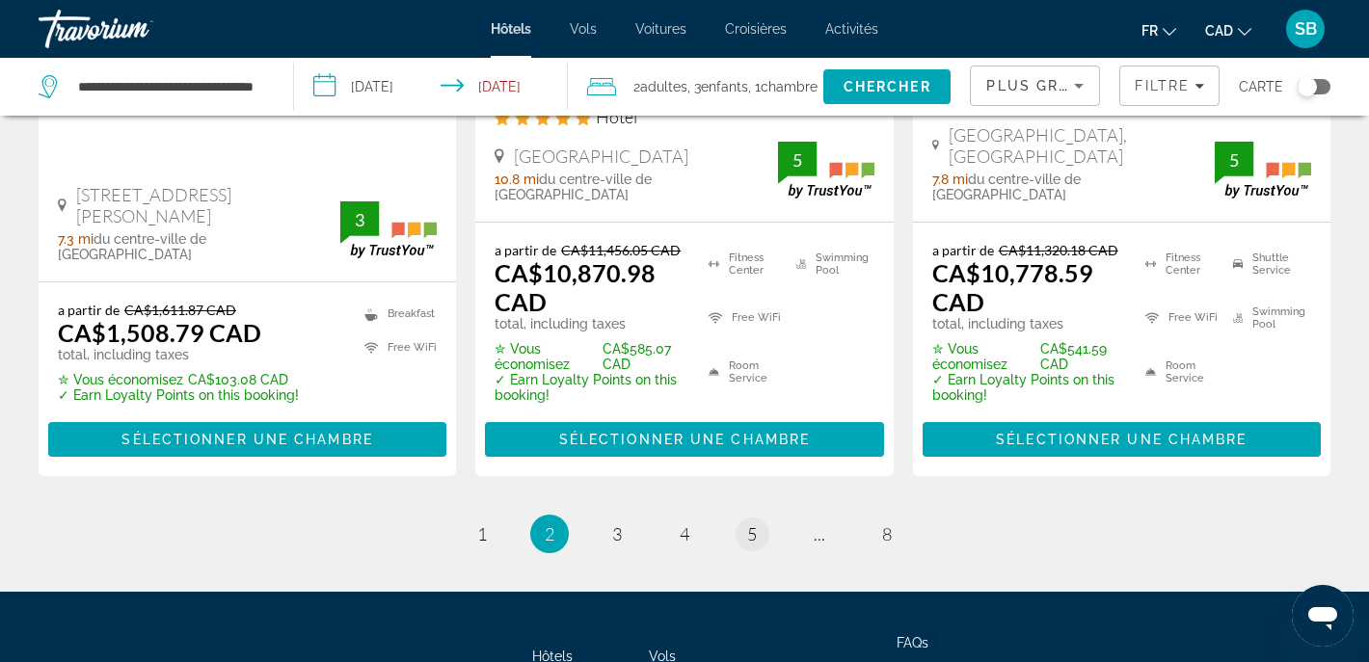
scroll to position [3038, 0]
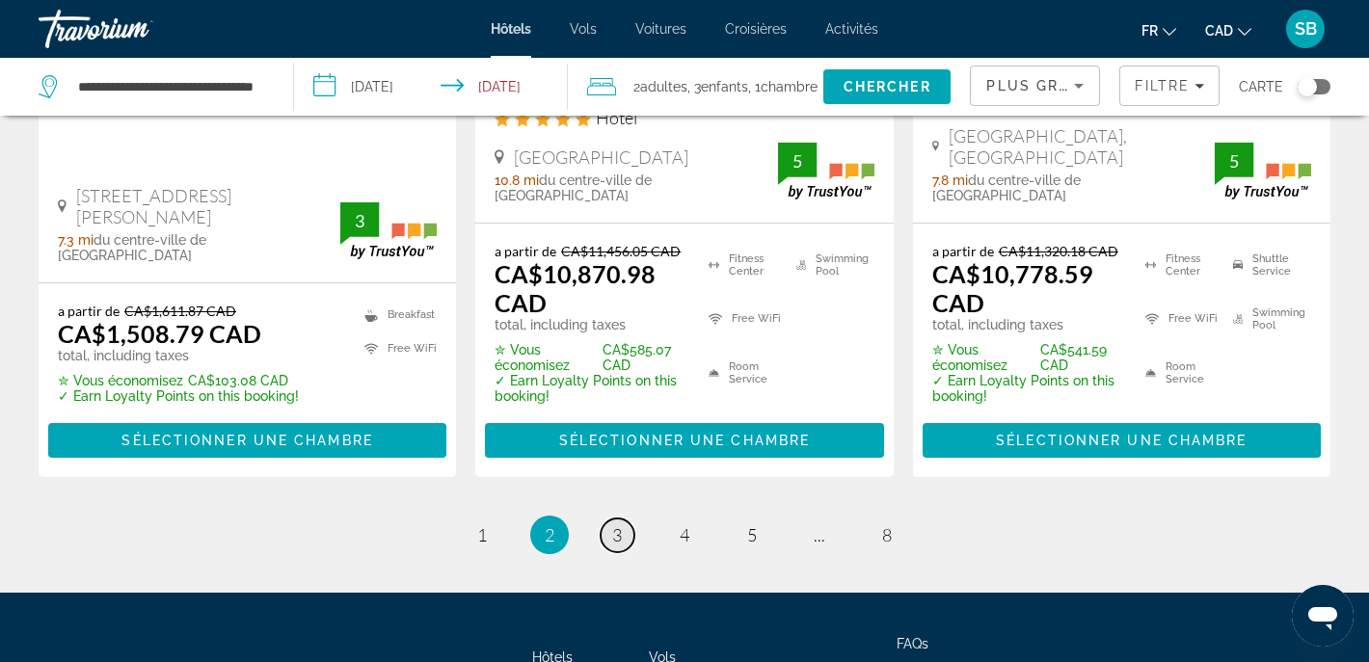
click at [622, 524] on span "3" at bounding box center [617, 534] width 10 height 21
